Goal: Register for event/course

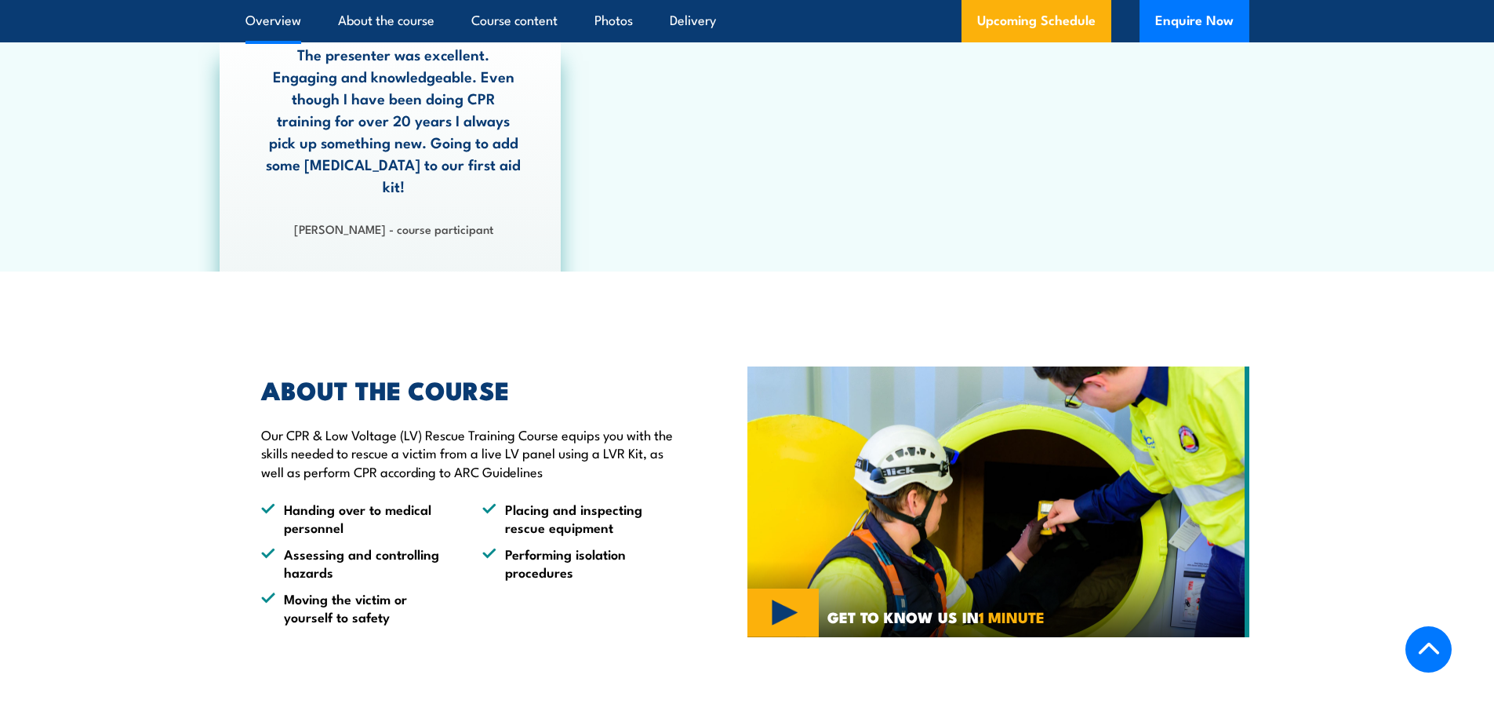
scroll to position [549, 0]
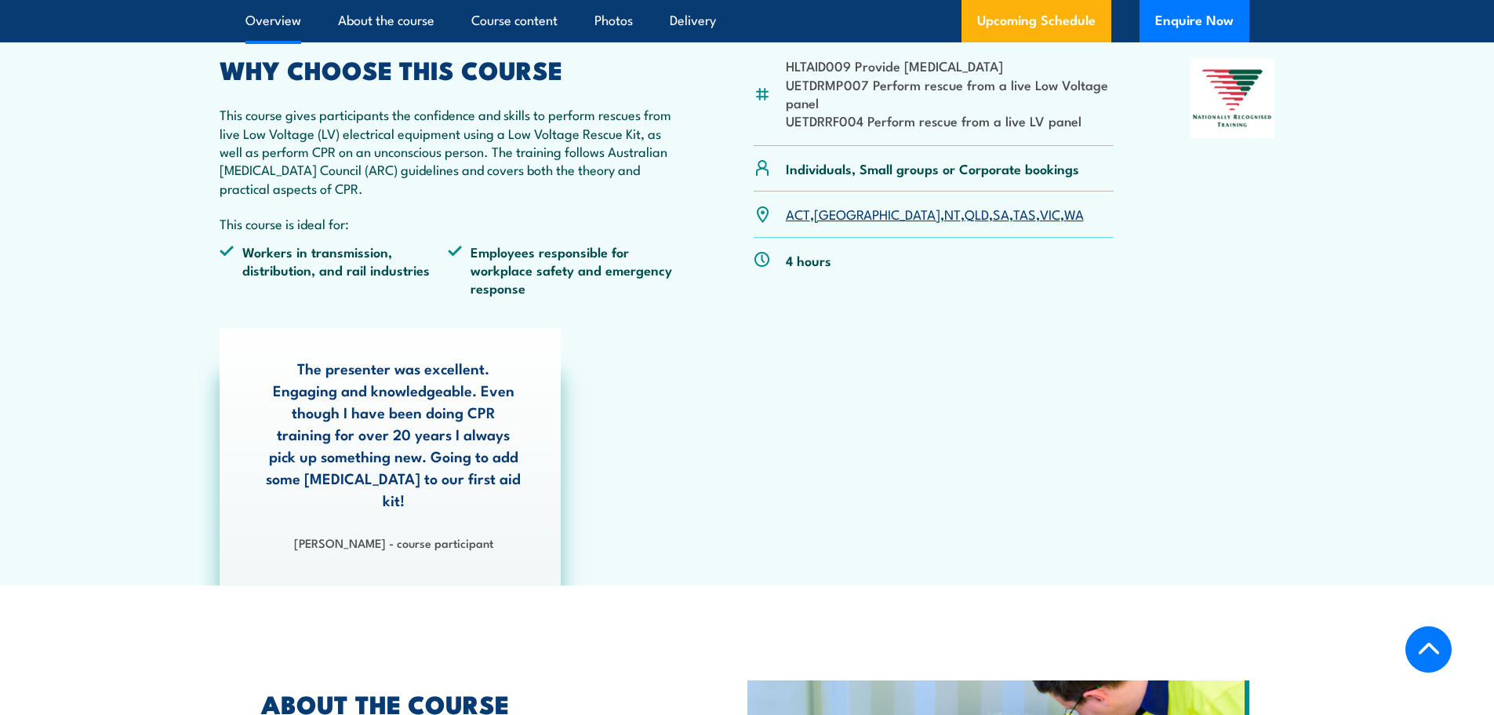
click at [1065, 216] on link "WA" at bounding box center [1075, 213] width 20 height 19
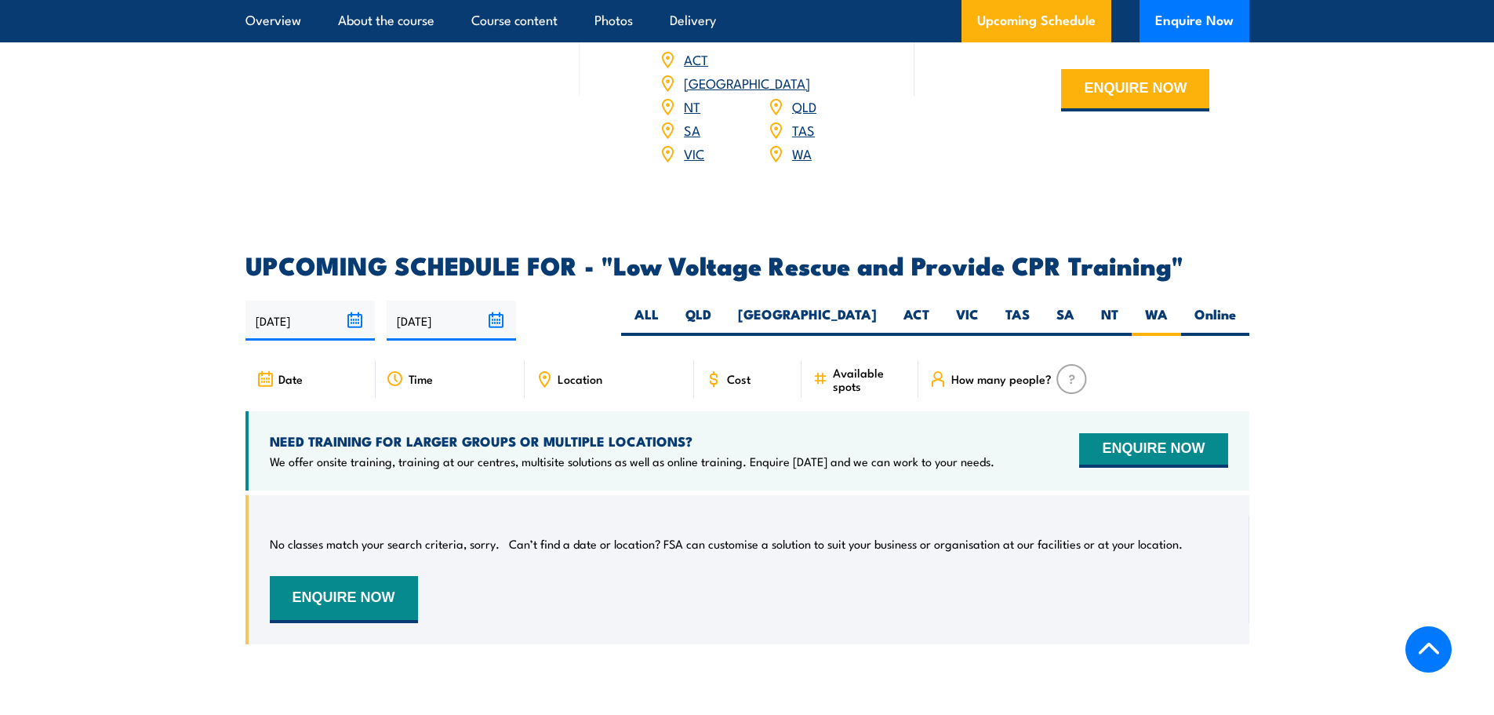
scroll to position [2483, 0]
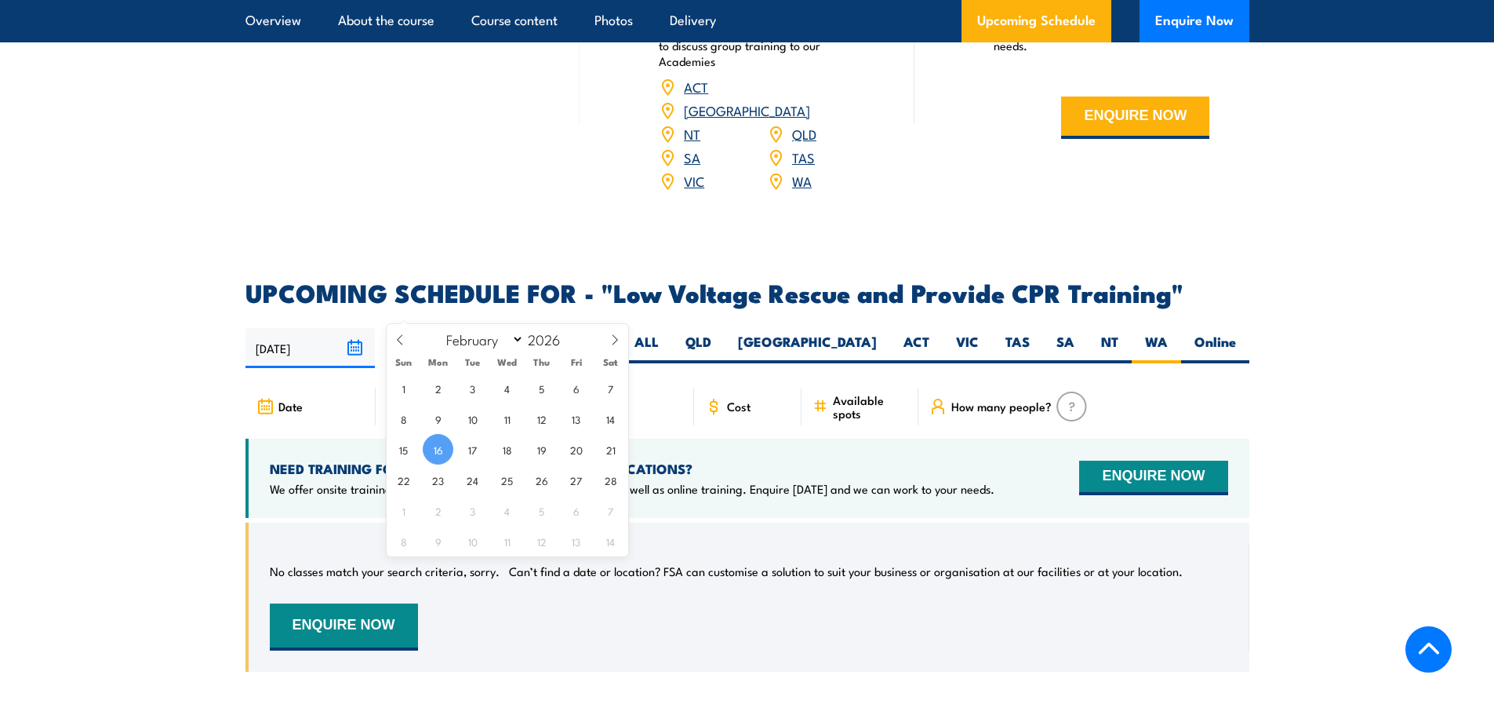
click at [504, 328] on input "[DATE]" at bounding box center [451, 348] width 129 height 40
click at [411, 344] on span at bounding box center [400, 345] width 27 height 42
select select "0"
click at [411, 344] on span at bounding box center [400, 345] width 27 height 42
type input "2025"
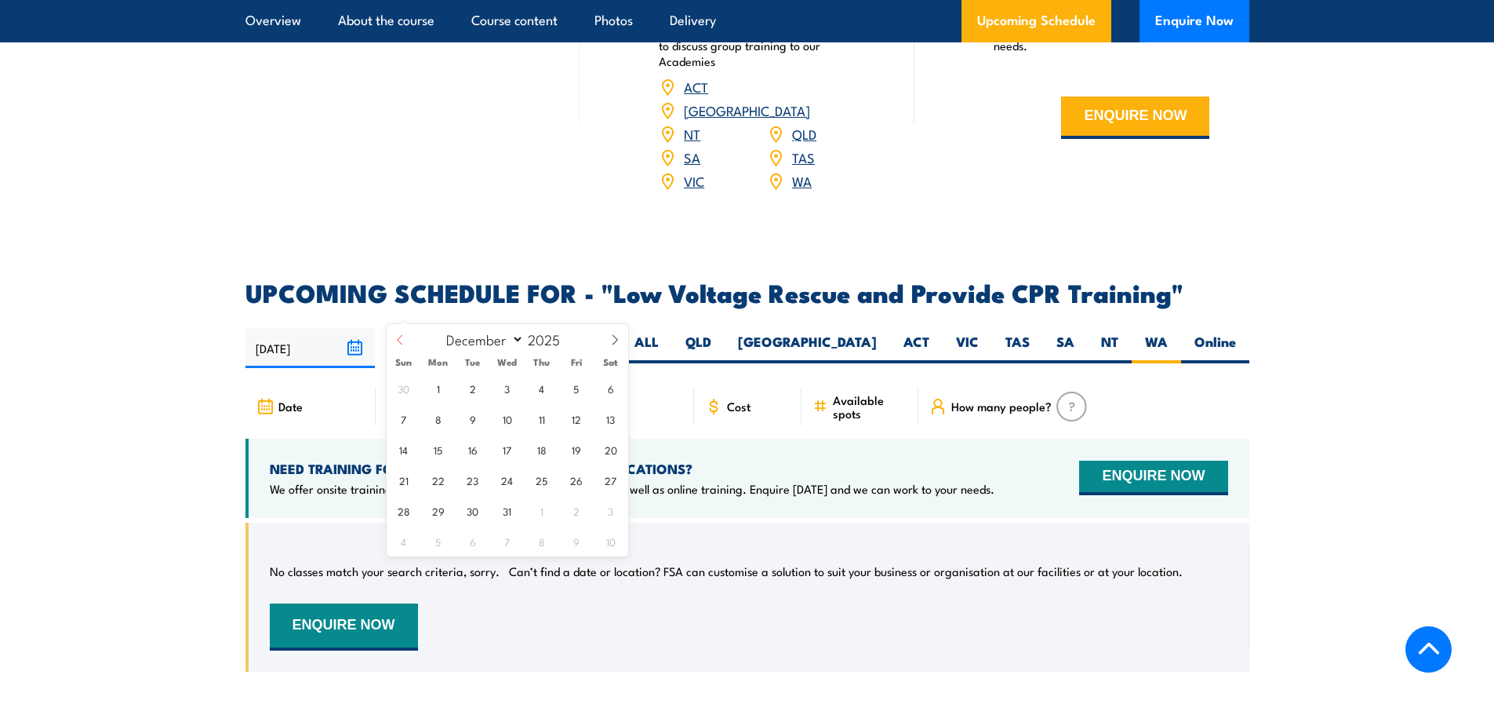
click at [411, 344] on span at bounding box center [400, 345] width 27 height 42
click at [608, 341] on span at bounding box center [615, 345] width 27 height 42
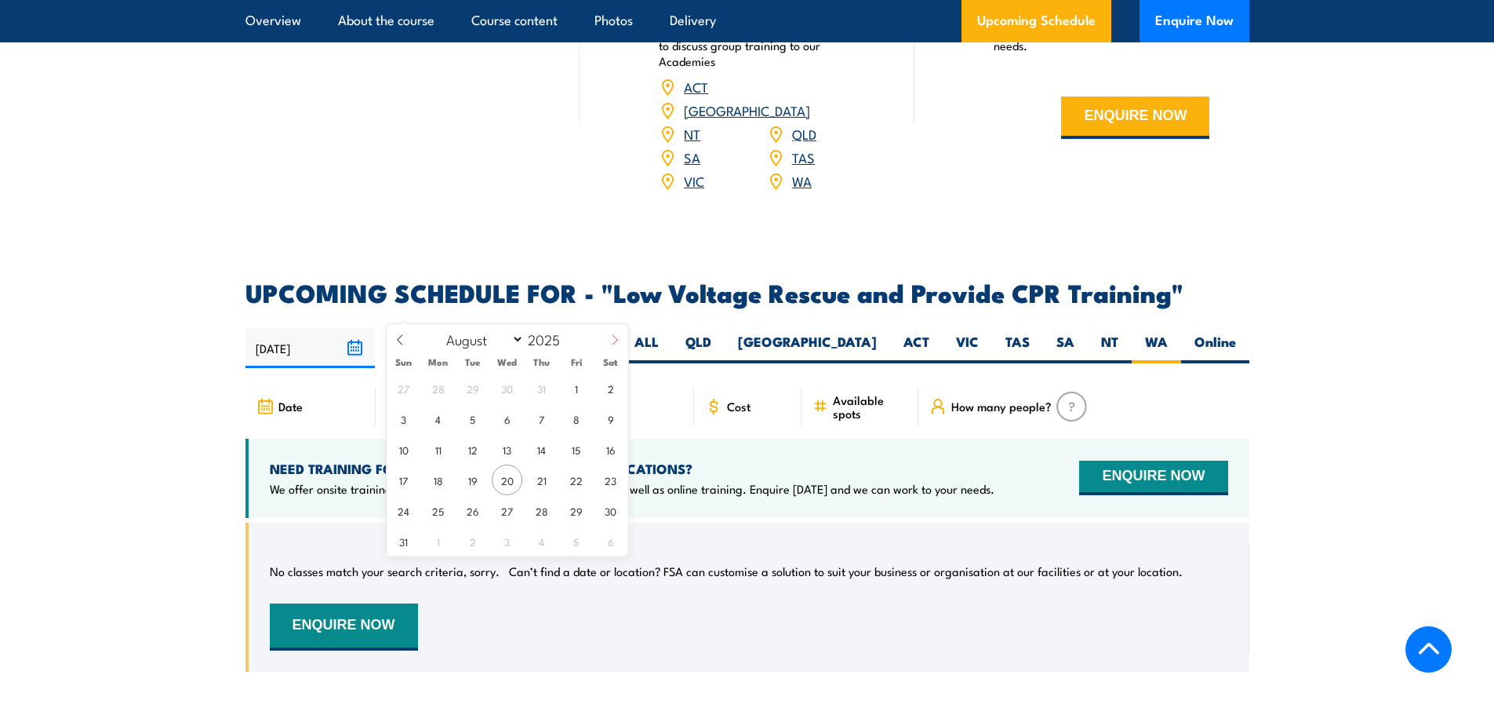
select select "8"
click at [437, 388] on span "1" at bounding box center [438, 388] width 31 height 31
type input "[DATE]"
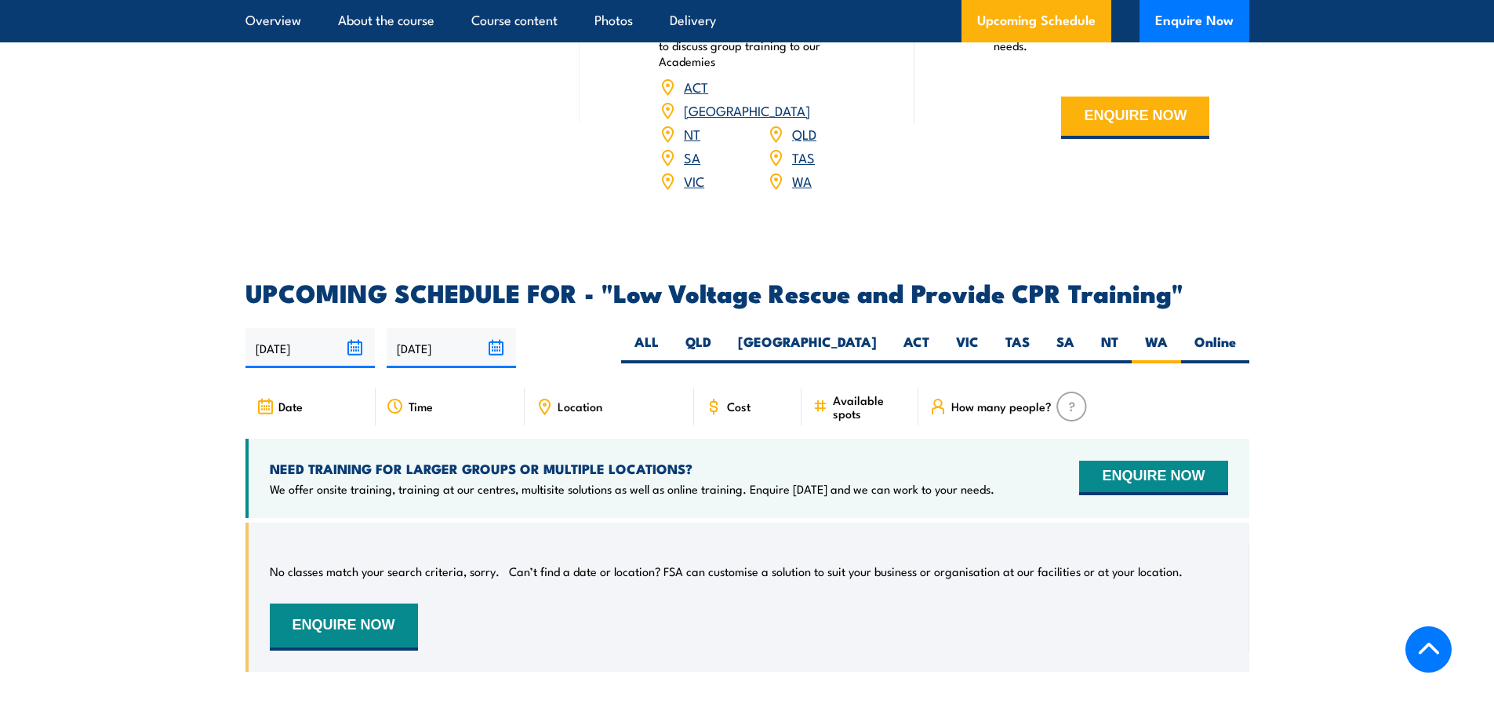
click at [247, 439] on div "NEED TRAINING FOR LARGER GROUPS OR MULTIPLE LOCATIONS? We offer onsite training…" at bounding box center [748, 478] width 1004 height 79
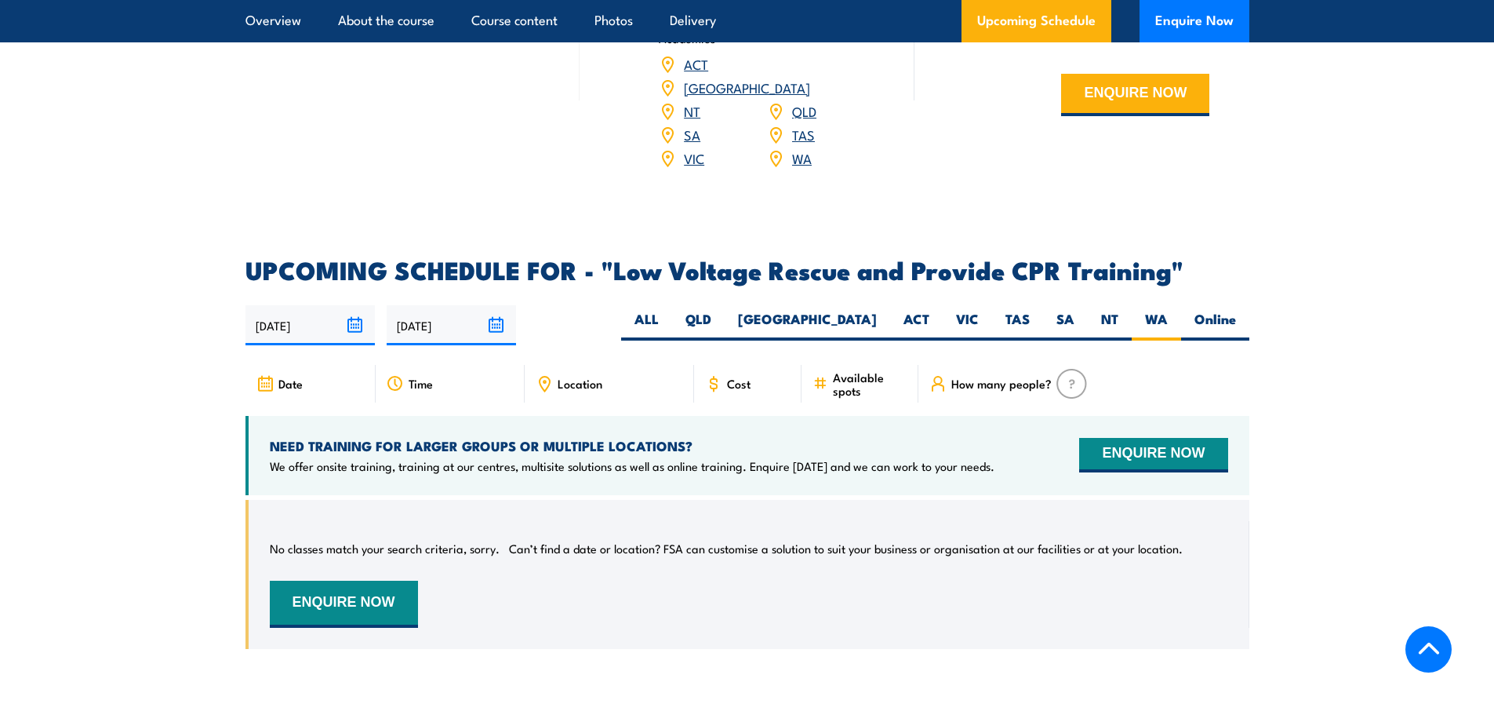
scroll to position [2483, 0]
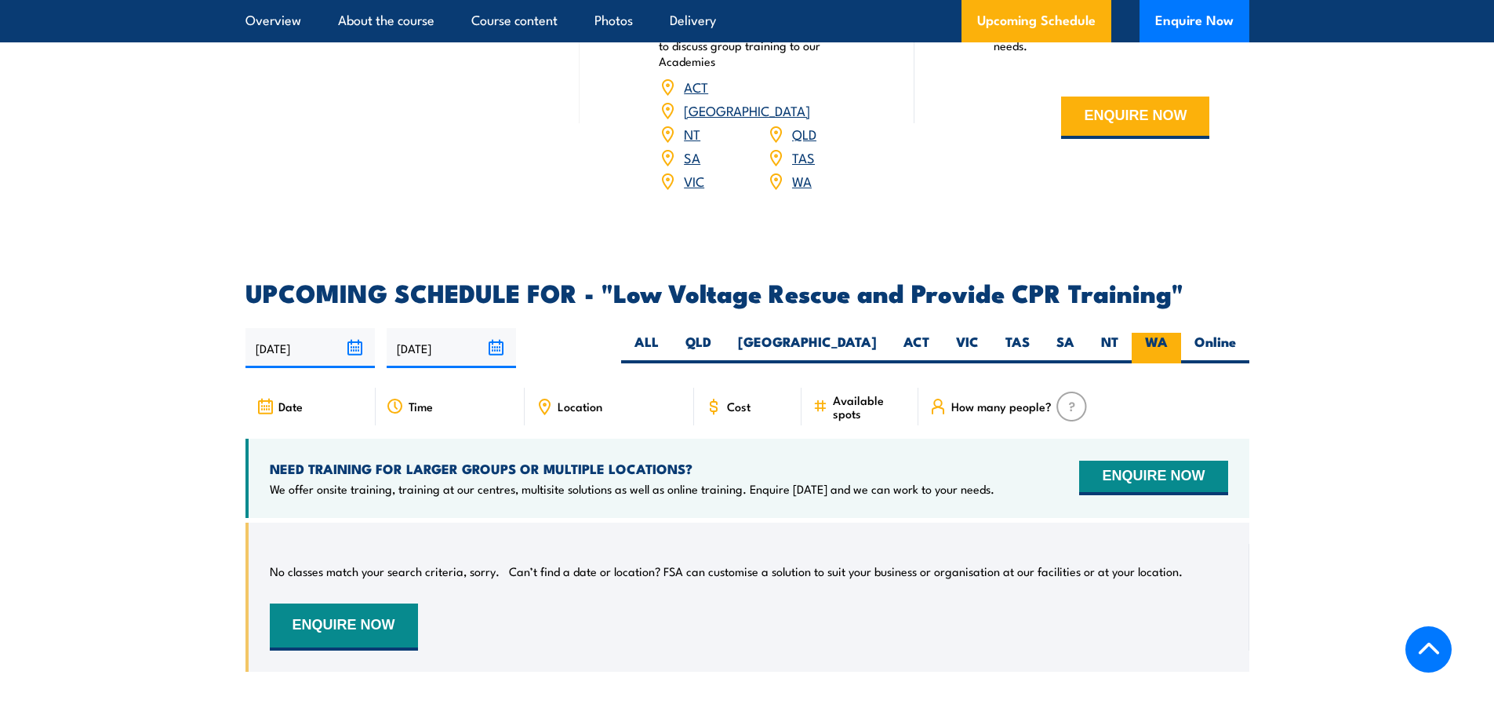
click at [1159, 333] on label "WA" at bounding box center [1156, 348] width 49 height 31
click at [1168, 333] on input "WA" at bounding box center [1173, 338] width 10 height 10
click at [311, 388] on div "Date" at bounding box center [311, 407] width 130 height 38
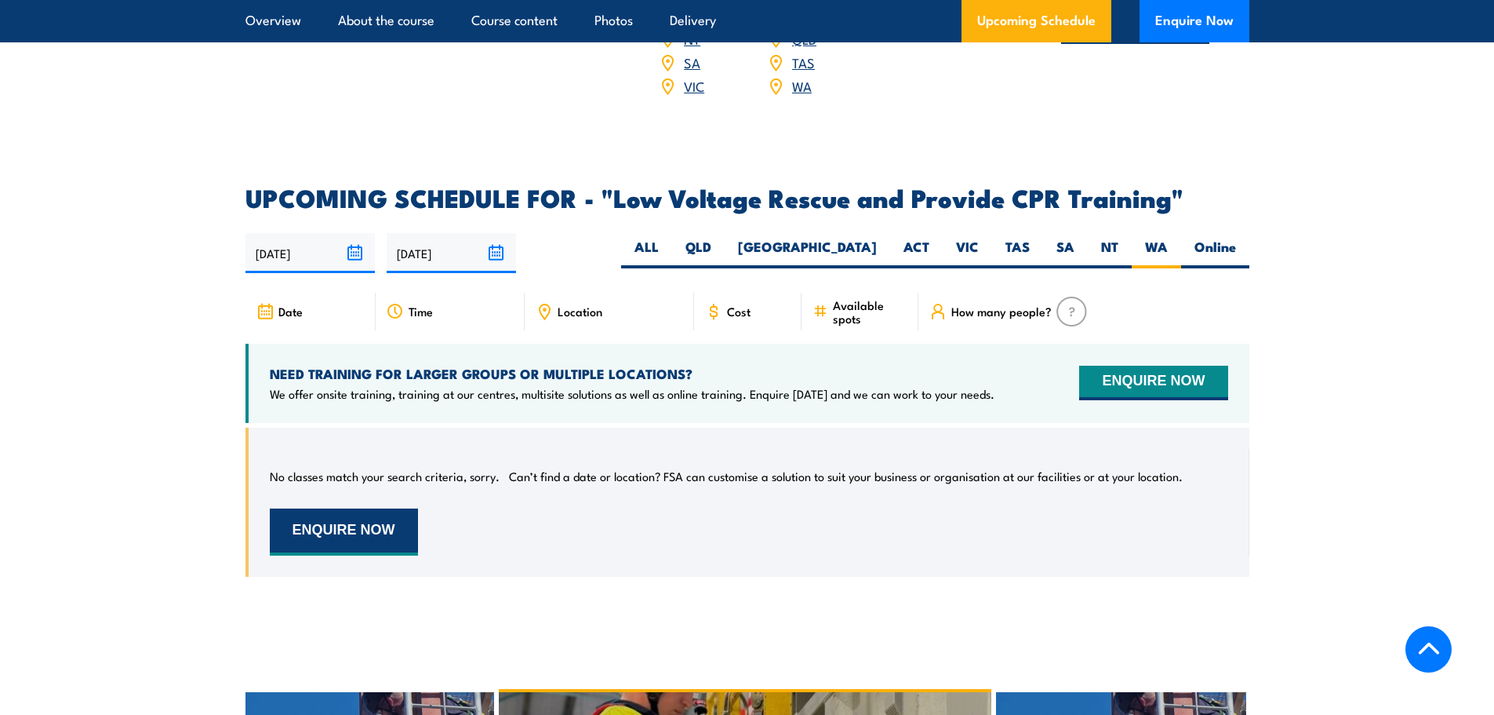
scroll to position [2797, 0]
